Goal: Information Seeking & Learning: Find specific fact

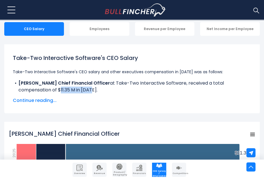
drag, startPoint x: 59, startPoint y: 89, endPoint x: 91, endPoint y: 91, distance: 32.4
click at [91, 91] on li "[PERSON_NAME] Chief Financial Officer at Take-Two Interactive Software, receive…" at bounding box center [132, 87] width 238 height 14
drag, startPoint x: 91, startPoint y: 91, endPoint x: 150, endPoint y: 91, distance: 58.8
click at [150, 91] on li "Lainie Goldstein Chief Financial Officer at Take-Two Interactive Software, rece…" at bounding box center [132, 87] width 238 height 14
click at [47, 100] on span "Continue reading..." at bounding box center [132, 100] width 238 height 7
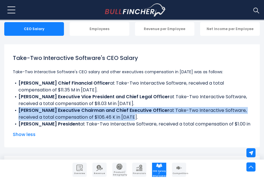
drag, startPoint x: 18, startPoint y: 110, endPoint x: 133, endPoint y: 118, distance: 115.0
click at [133, 118] on li "Strauss Zelnick Executive Chairman and Chief Executive Officer at Take-Two Inte…" at bounding box center [132, 114] width 238 height 14
drag, startPoint x: 133, startPoint y: 118, endPoint x: 111, endPoint y: 116, distance: 22.5
copy li "Strauss Zelnick Executive Chairman and Chief Executive Officer at Take-Two Inte…"
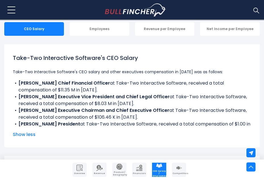
click at [138, 93] on b "[PERSON_NAME] Executive Vice President and Chief Legal Officer" at bounding box center [93, 96] width 151 height 7
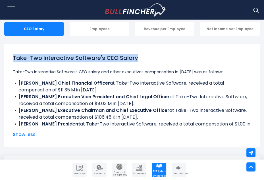
drag, startPoint x: 16, startPoint y: 56, endPoint x: 147, endPoint y: 56, distance: 130.7
click at [147, 56] on h1 "Take-Two Interactive Software's CEO Salary" at bounding box center [132, 58] width 238 height 9
drag, startPoint x: 147, startPoint y: 56, endPoint x: 123, endPoint y: 56, distance: 23.6
copy h1 "Take-Two Interactive Software's CEO Salary"
